Goal: Task Accomplishment & Management: Manage account settings

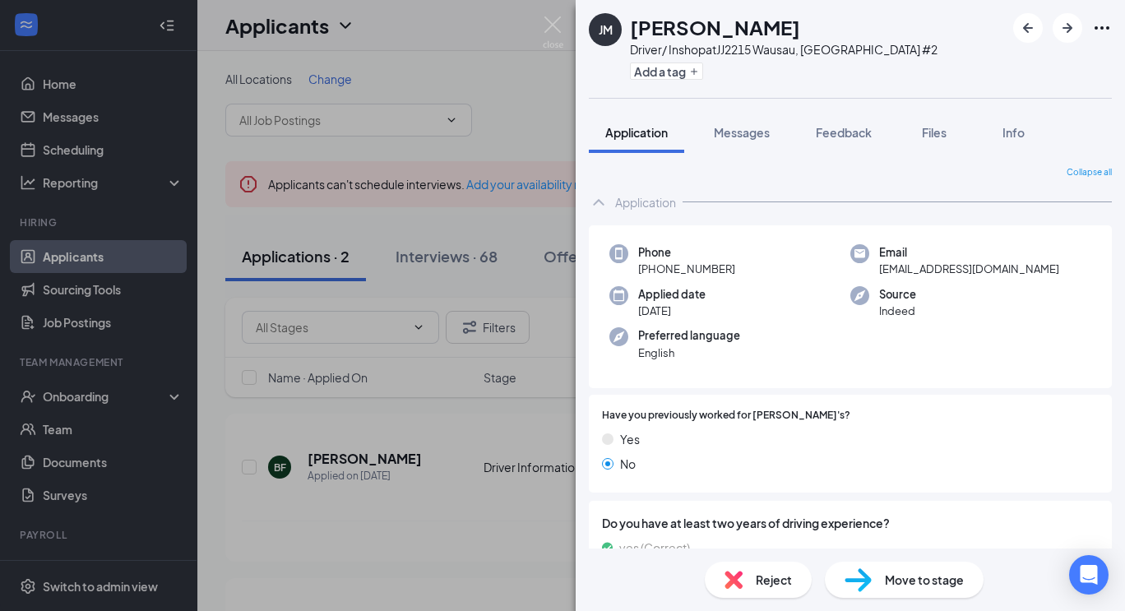
click at [369, 440] on div "[PERSON_NAME] Driver/ Inshop at JJ2215 Wausau, [GEOGRAPHIC_DATA] #2 Add a tag A…" at bounding box center [562, 305] width 1125 height 611
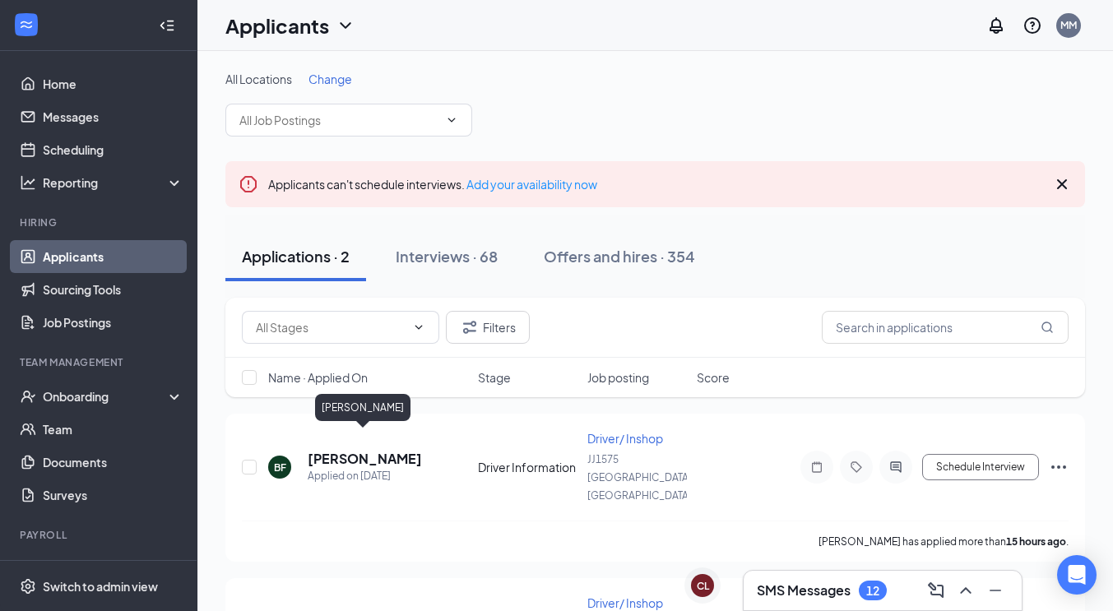
click at [369, 450] on h5 "[PERSON_NAME]" at bounding box center [365, 459] width 114 height 18
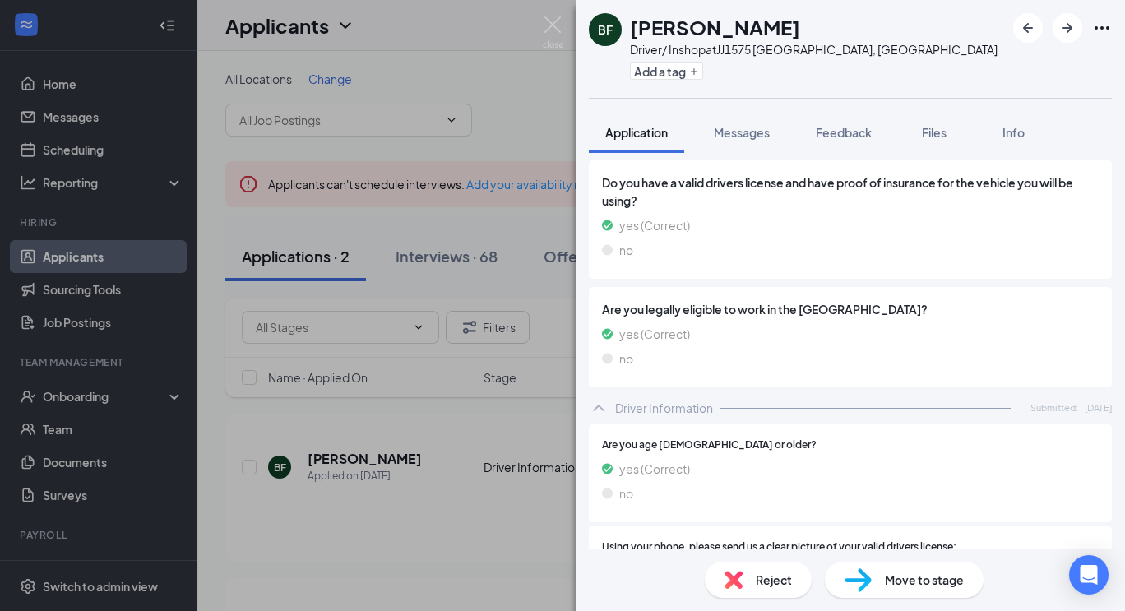
scroll to position [616, 0]
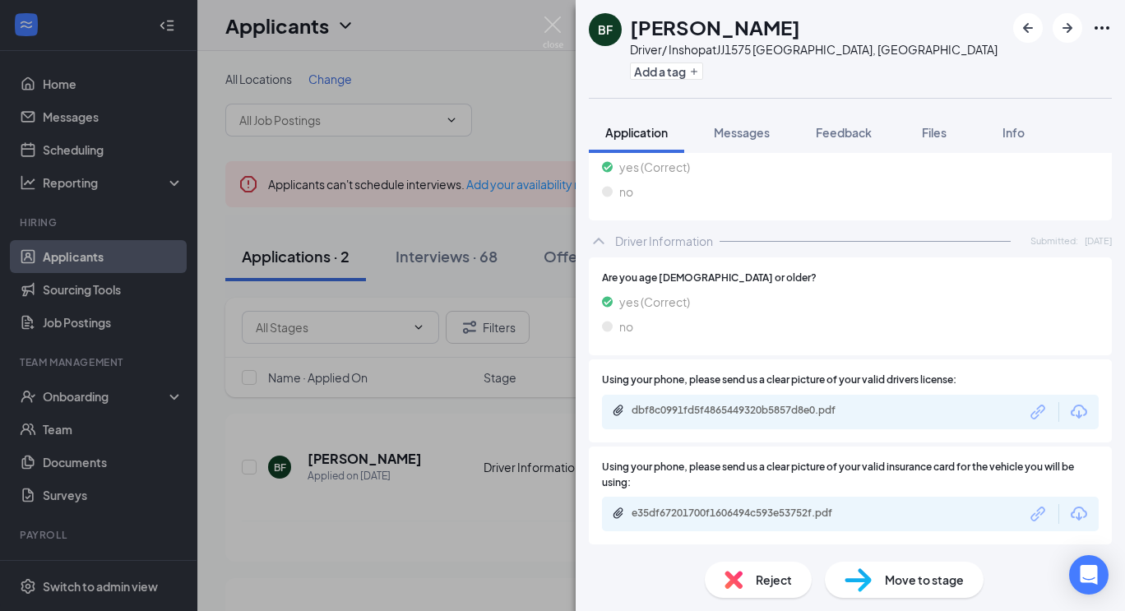
click at [1060, 400] on div "dbf8c0991fd5f4865449320b5857d8e0.pdf" at bounding box center [850, 412] width 497 height 35
click at [1073, 426] on div "dbf8c0991fd5f4865449320b5857d8e0.pdf" at bounding box center [850, 412] width 497 height 35
click at [1071, 412] on icon "Download" at bounding box center [1079, 412] width 16 height 14
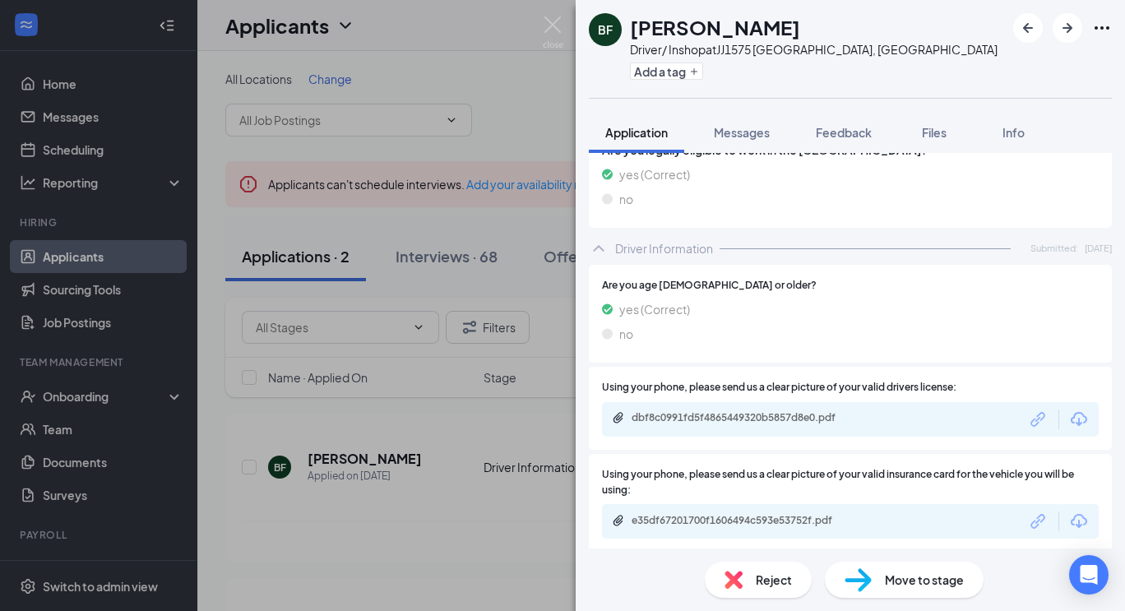
click at [1073, 519] on icon "Download" at bounding box center [1079, 521] width 16 height 14
click at [747, 128] on span "Messages" at bounding box center [742, 132] width 56 height 15
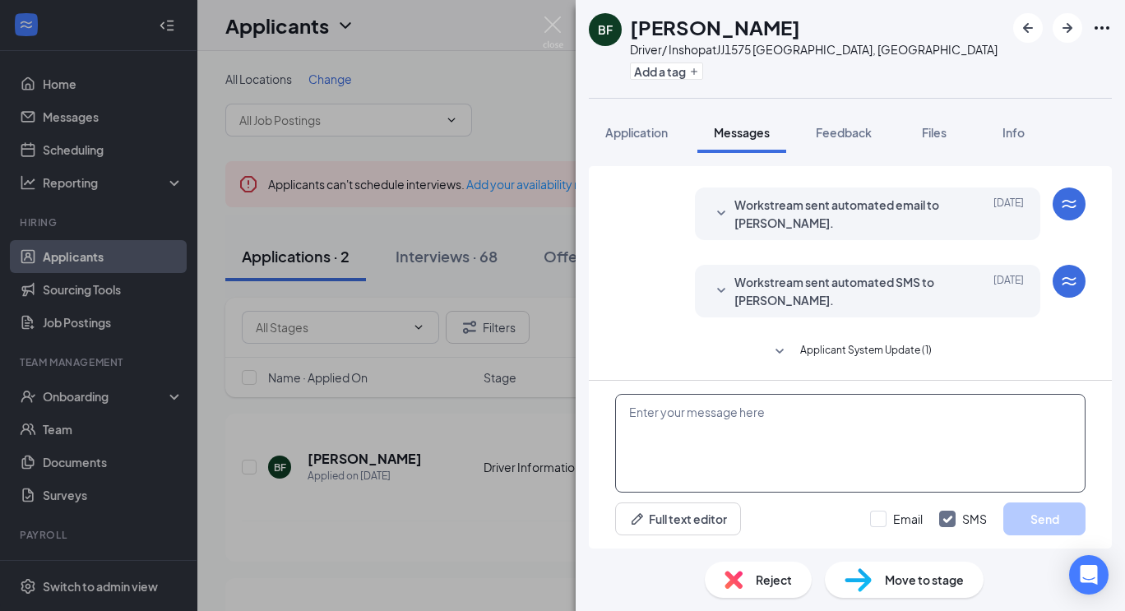
scroll to position [346, 0]
click at [793, 431] on textarea at bounding box center [850, 443] width 471 height 99
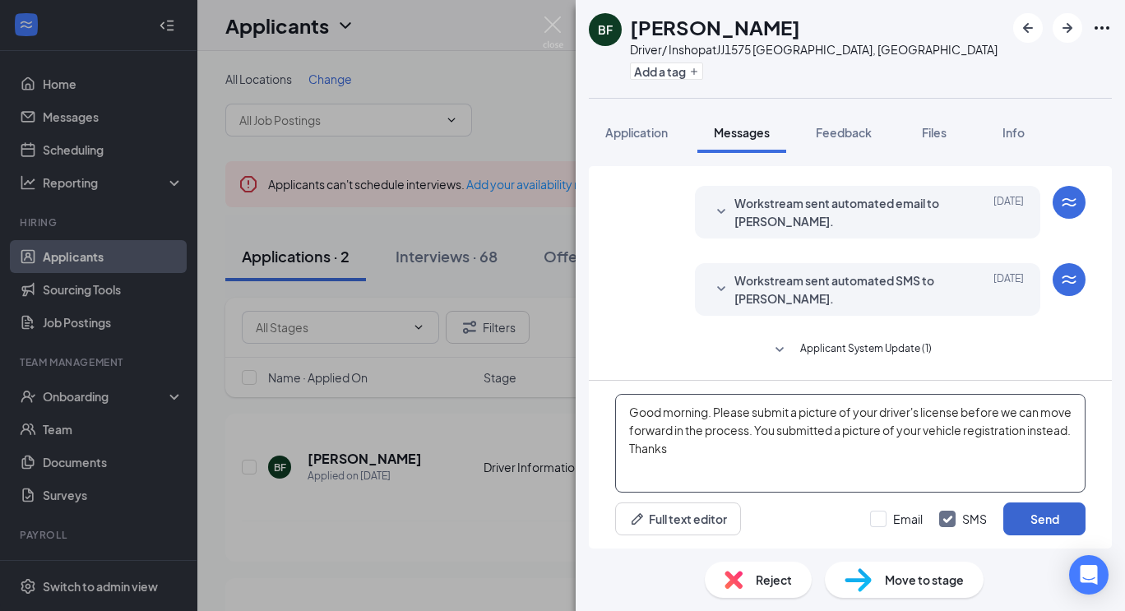
type textarea "Good morning. Please submit a picture of your driver's license before we can mo…"
click at [1034, 512] on button "Send" at bounding box center [1045, 519] width 82 height 33
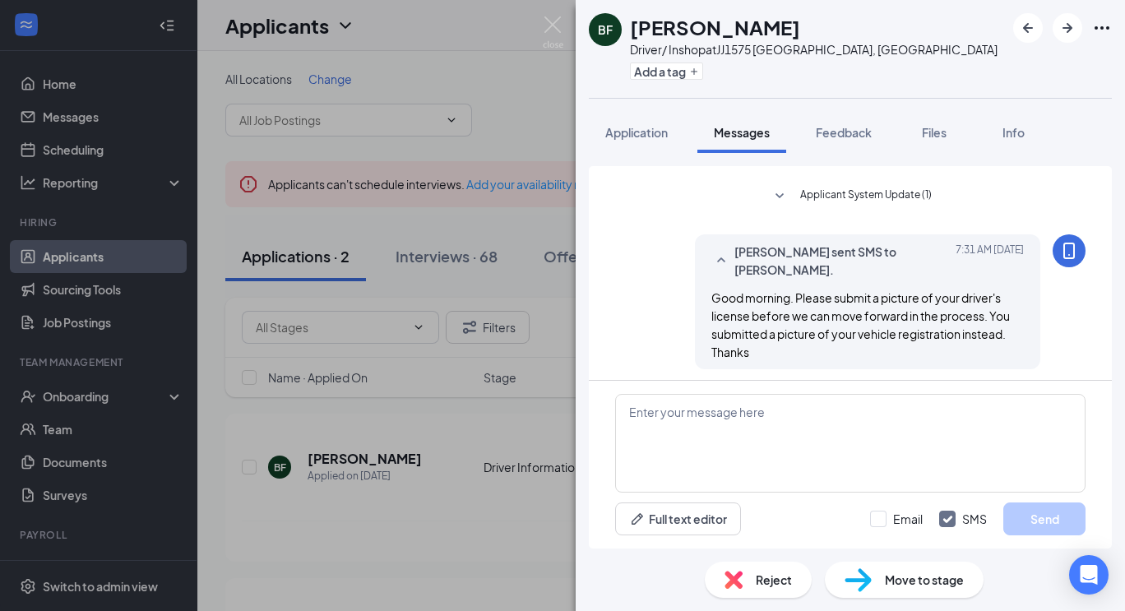
scroll to position [505, 0]
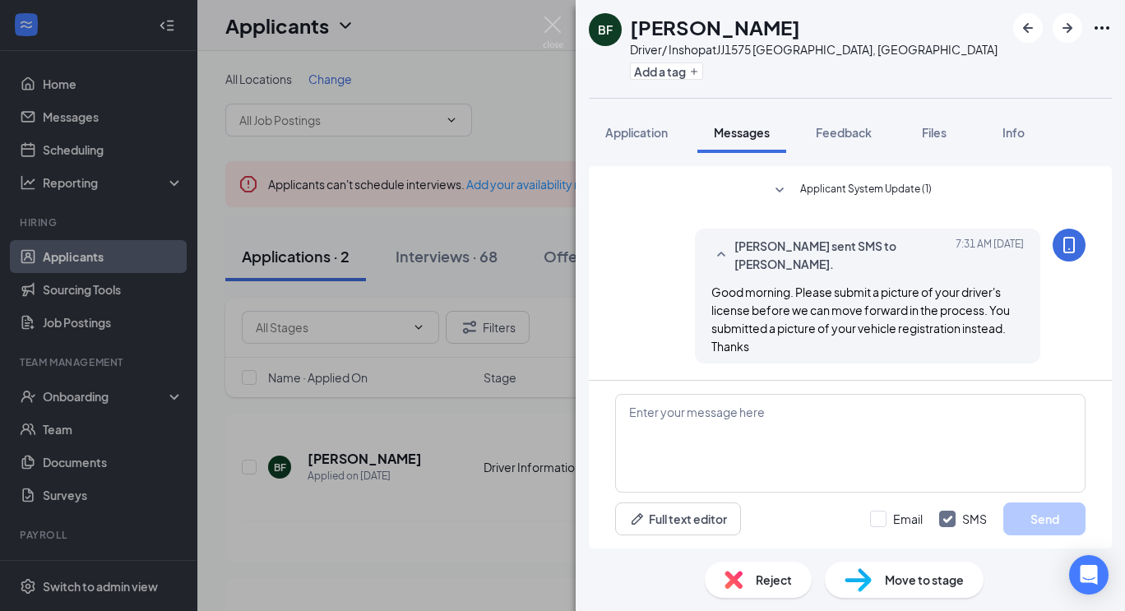
click at [394, 438] on div "[PERSON_NAME] Driver/ Inshop at JJ1575 [GEOGRAPHIC_DATA], [GEOGRAPHIC_DATA] Add…" at bounding box center [562, 305] width 1125 height 611
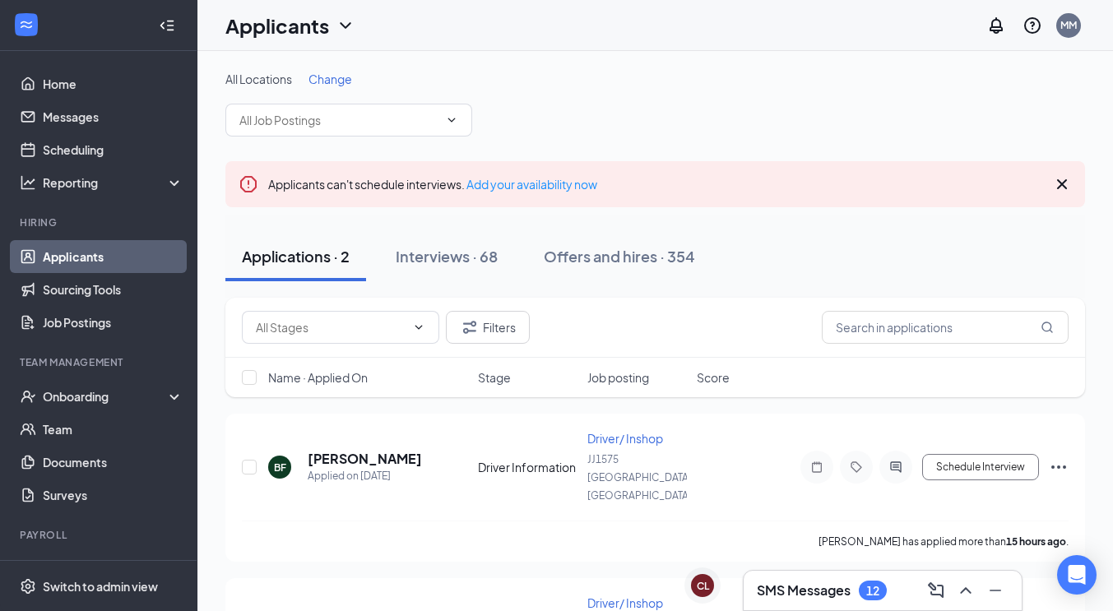
click at [394, 450] on h5 "[PERSON_NAME]" at bounding box center [365, 459] width 114 height 18
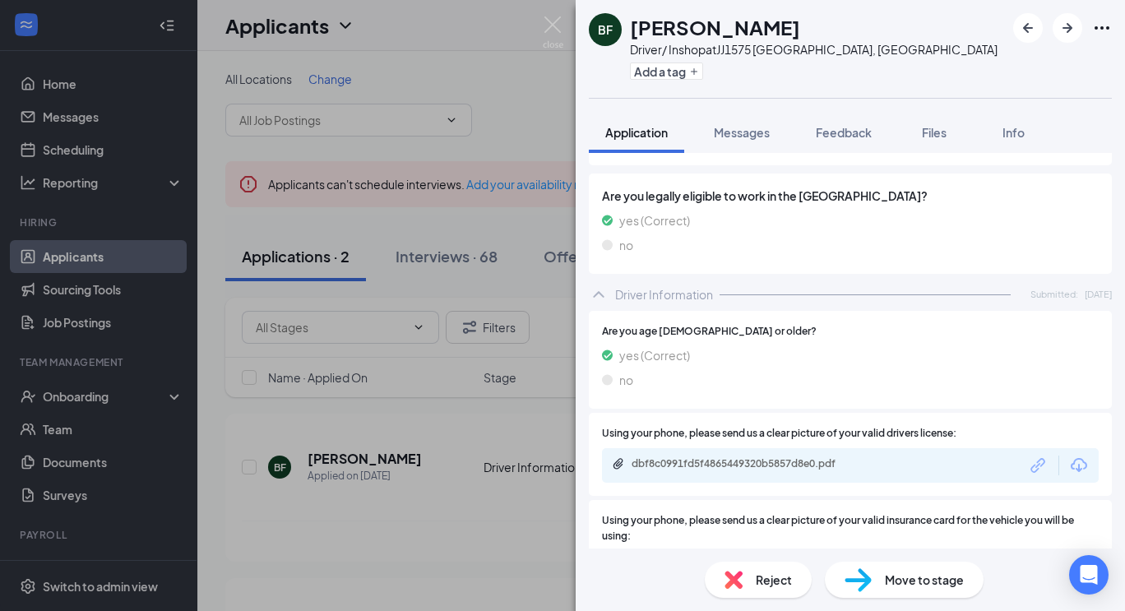
scroll to position [616, 0]
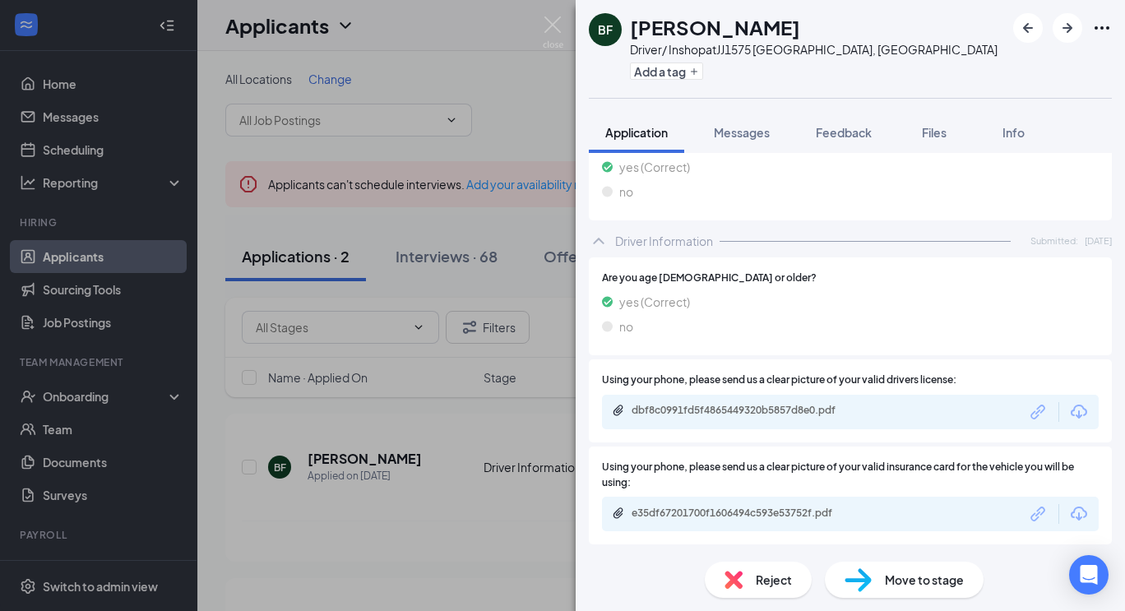
click at [1069, 420] on icon "Download" at bounding box center [1079, 412] width 20 height 20
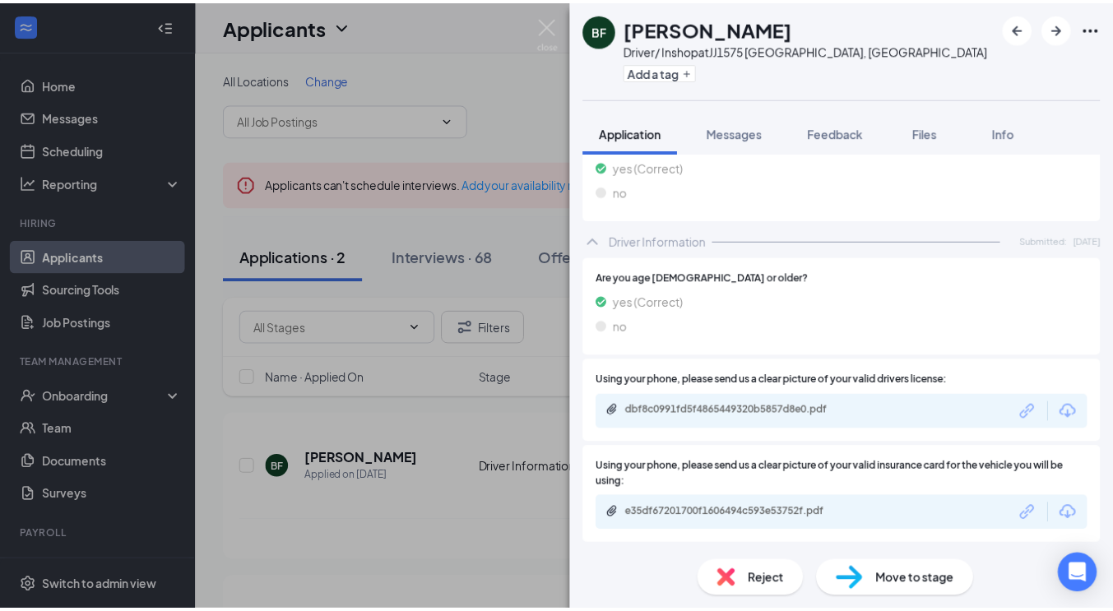
scroll to position [609, 0]
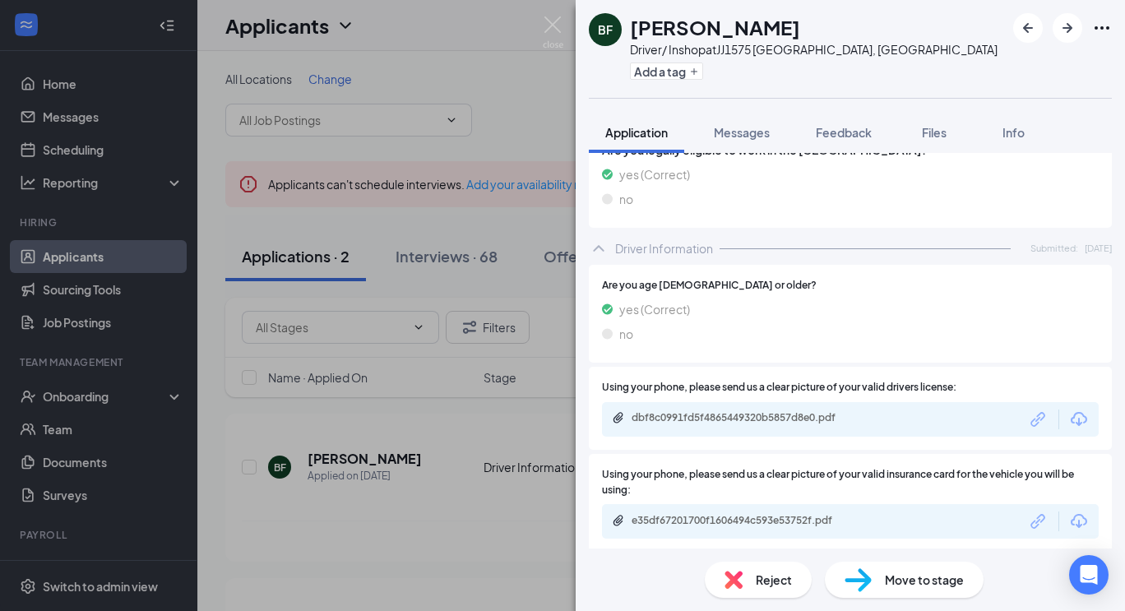
click at [407, 411] on div "[PERSON_NAME] Driver/ Inshop at JJ1575 [GEOGRAPHIC_DATA], [GEOGRAPHIC_DATA] Add…" at bounding box center [562, 305] width 1125 height 611
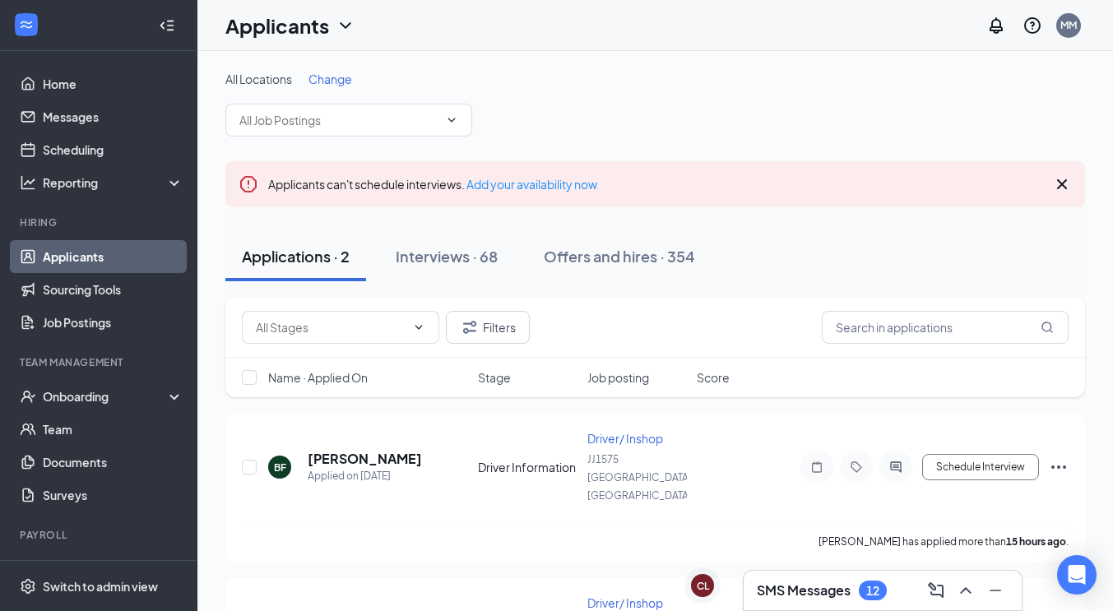
scroll to position [60, 0]
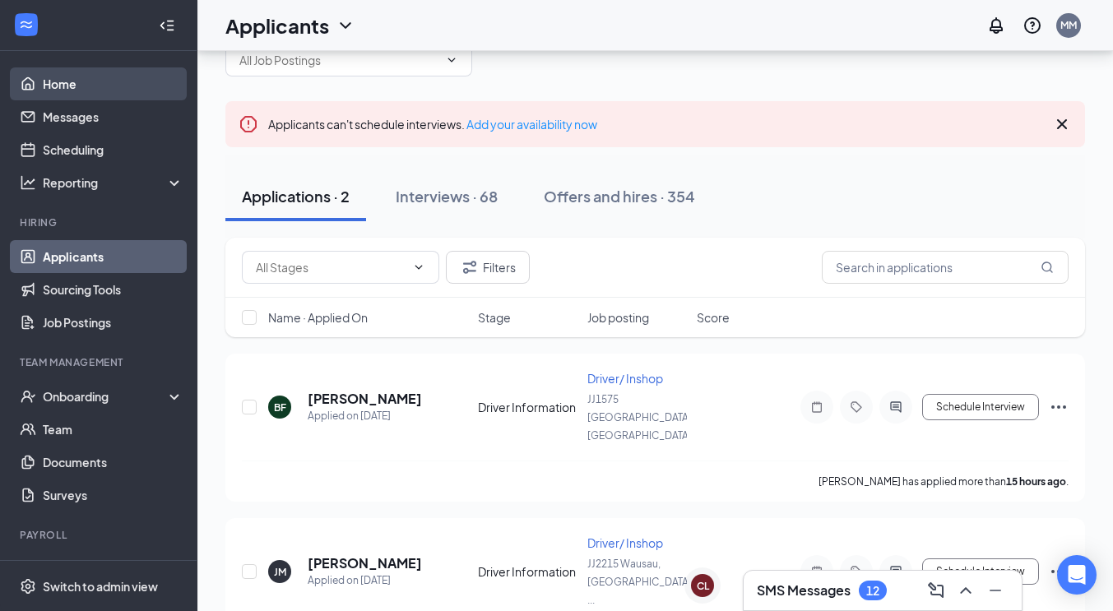
click at [79, 86] on link "Home" at bounding box center [113, 83] width 141 height 33
